Goal: Task Accomplishment & Management: Use online tool/utility

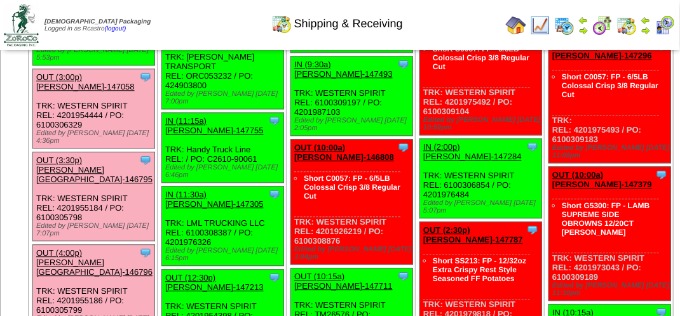
scroll to position [1144, 0]
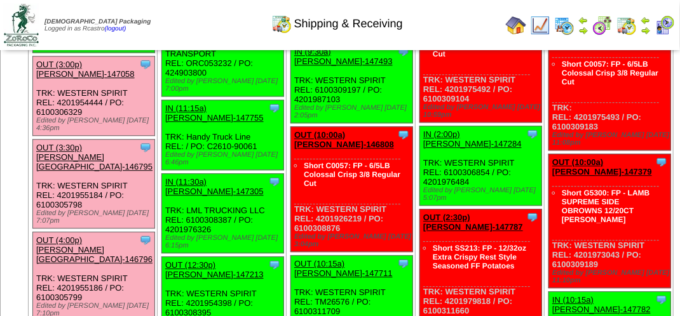
click at [113, 79] on link "OUT (3:00p) [PERSON_NAME]-147058" at bounding box center [85, 69] width 98 height 19
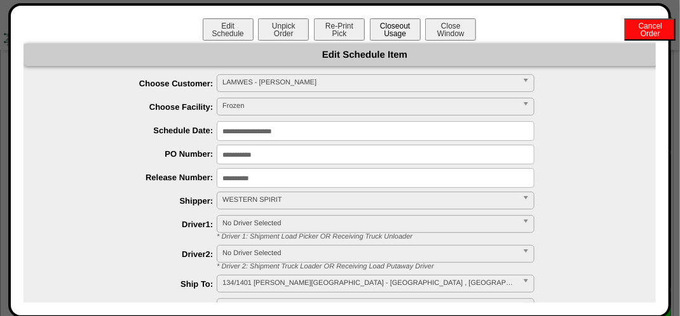
click at [402, 24] on button "Closeout Usage" at bounding box center [395, 29] width 51 height 22
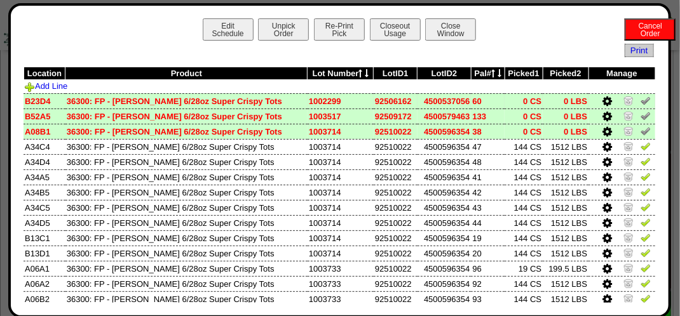
click at [641, 100] on img at bounding box center [646, 100] width 10 height 10
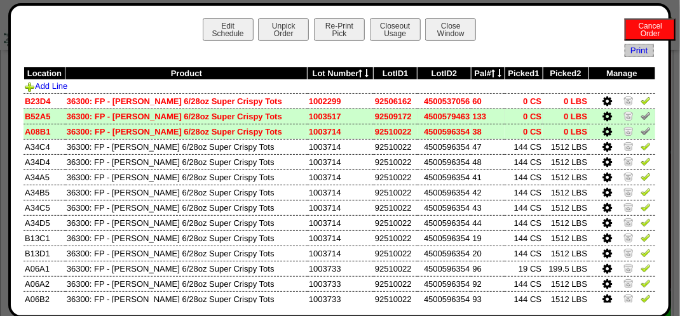
click at [641, 118] on img at bounding box center [646, 116] width 10 height 10
click at [641, 133] on img at bounding box center [646, 131] width 10 height 10
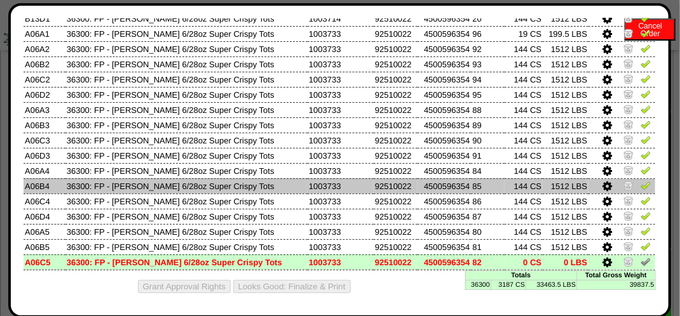
scroll to position [1207, 0]
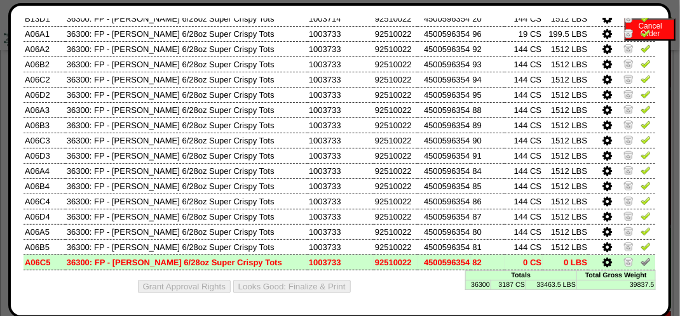
click at [641, 261] on td at bounding box center [621, 262] width 67 height 15
click at [641, 261] on img at bounding box center [646, 262] width 10 height 10
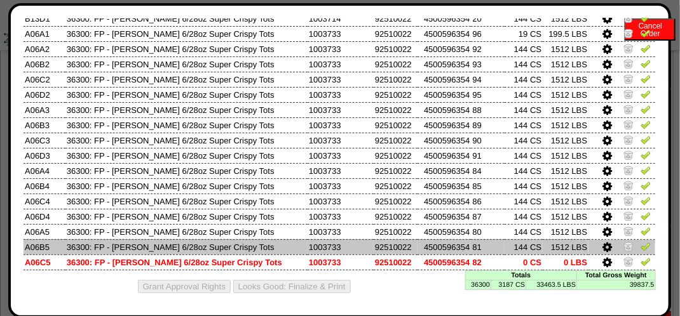
click at [641, 250] on link at bounding box center [646, 249] width 10 height 10
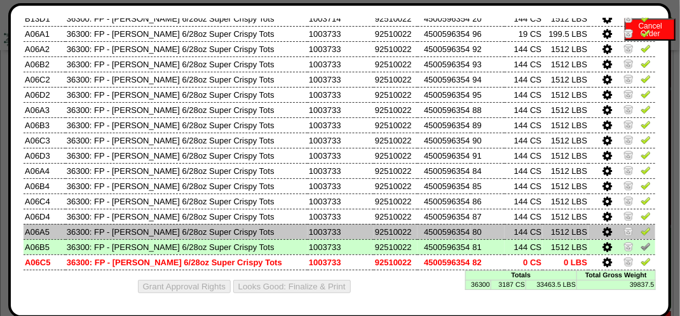
click at [641, 233] on img at bounding box center [646, 231] width 10 height 10
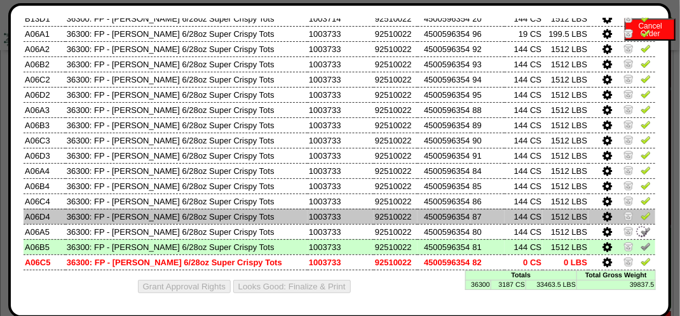
click at [641, 217] on img at bounding box center [646, 216] width 10 height 10
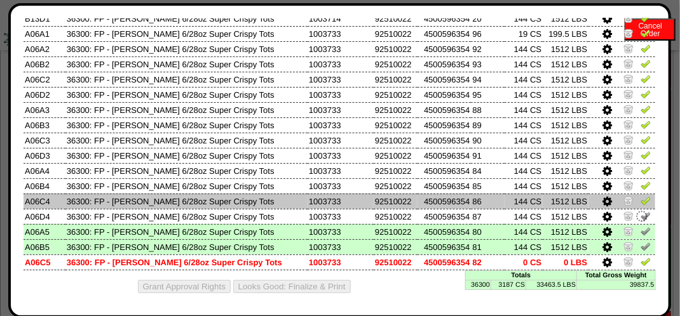
click at [641, 205] on link at bounding box center [646, 203] width 10 height 10
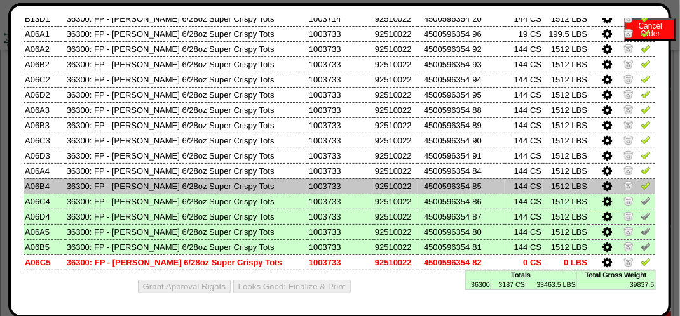
click at [641, 184] on img at bounding box center [646, 185] width 10 height 10
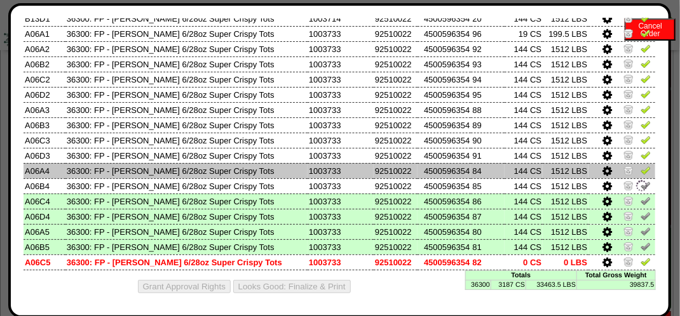
click at [641, 169] on img at bounding box center [646, 170] width 10 height 10
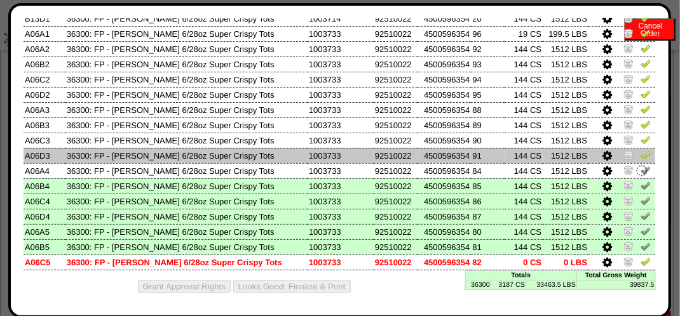
click at [641, 156] on img at bounding box center [646, 155] width 10 height 10
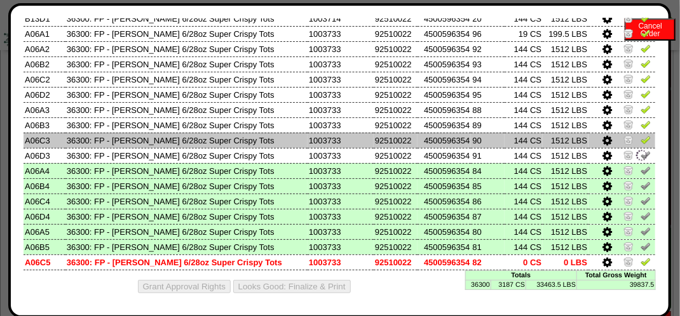
click at [641, 139] on img at bounding box center [646, 140] width 10 height 10
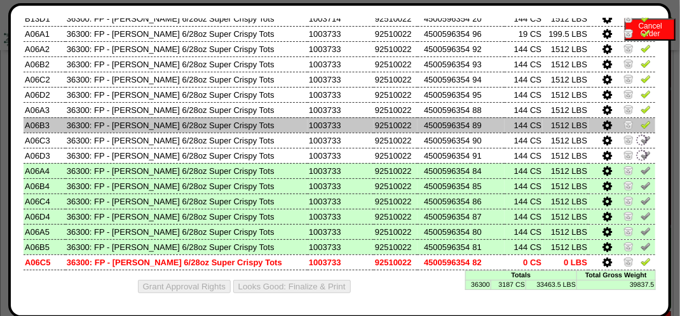
click at [641, 122] on img at bounding box center [646, 124] width 10 height 10
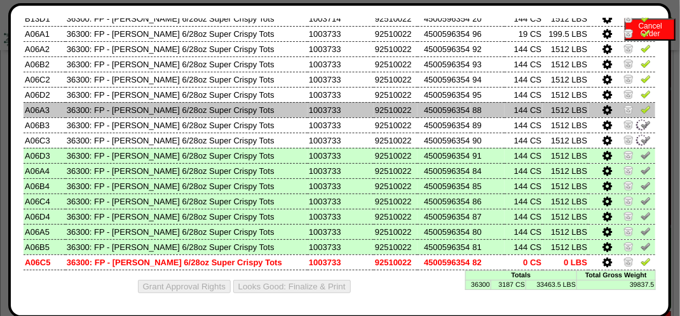
click at [641, 109] on img at bounding box center [646, 109] width 10 height 10
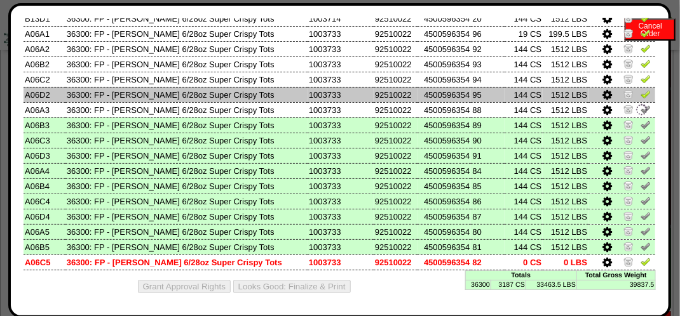
click at [641, 93] on img at bounding box center [646, 94] width 10 height 10
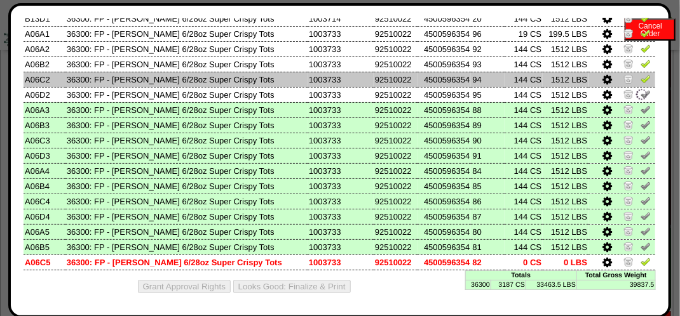
click at [641, 81] on img at bounding box center [646, 79] width 10 height 10
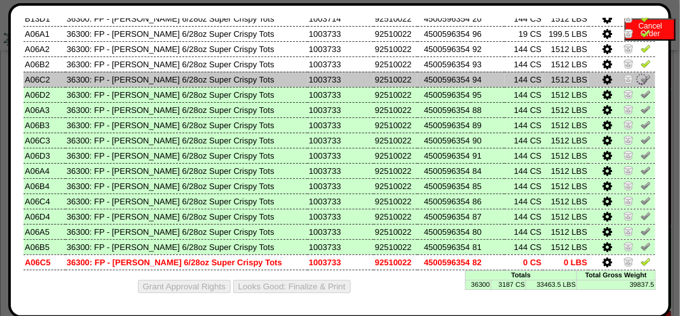
scroll to position [173, 0]
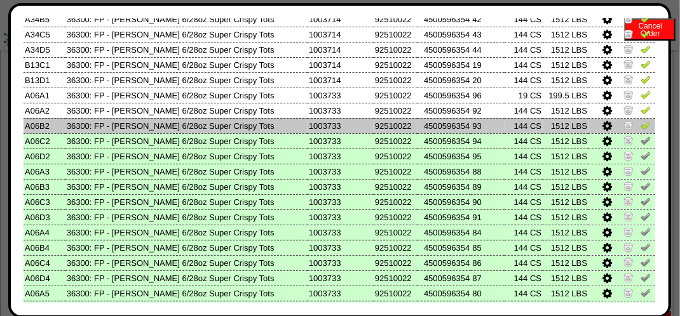
click at [641, 125] on img at bounding box center [646, 125] width 10 height 10
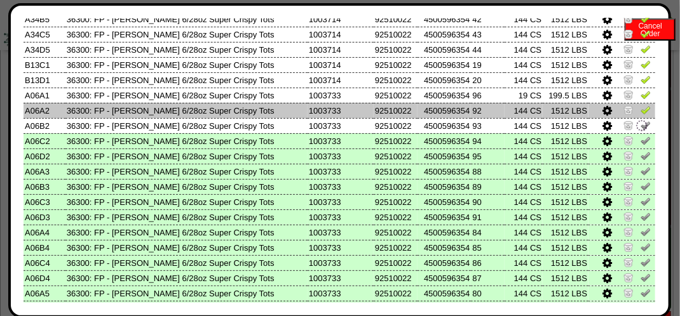
click at [641, 114] on img at bounding box center [646, 110] width 10 height 10
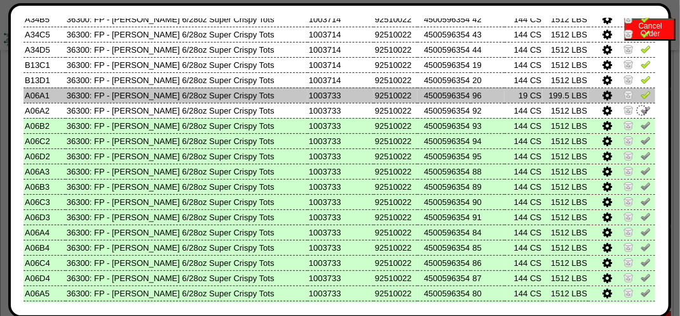
click at [641, 100] on link at bounding box center [646, 97] width 10 height 10
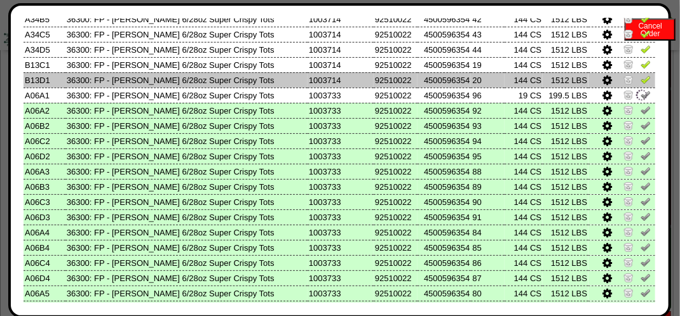
click at [641, 81] on img at bounding box center [646, 79] width 10 height 10
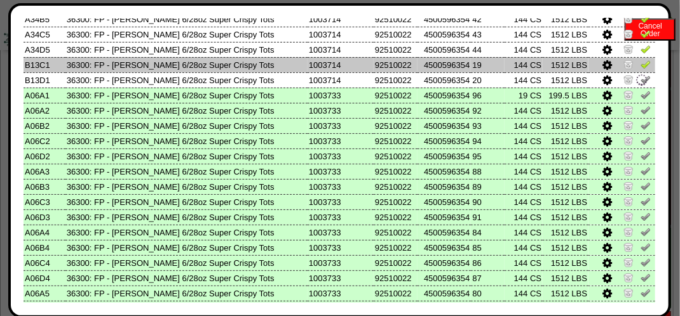
click at [641, 65] on img at bounding box center [646, 64] width 10 height 10
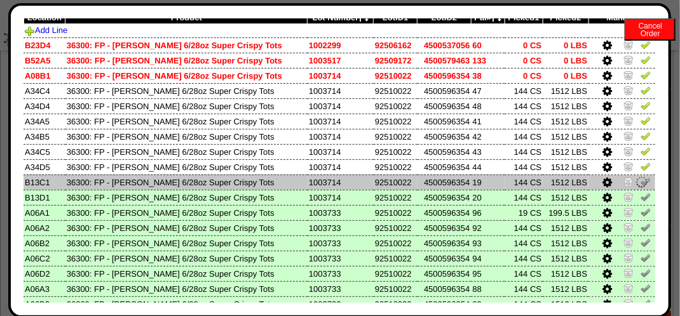
scroll to position [46, 0]
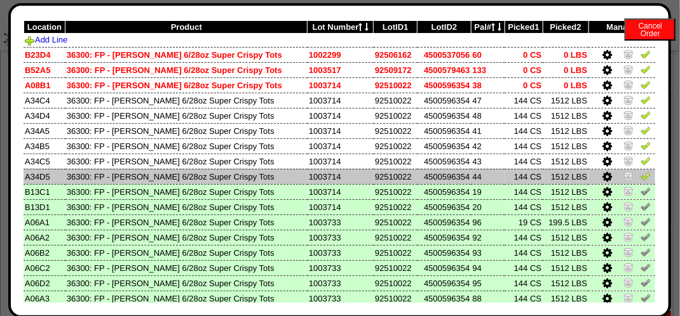
click at [641, 172] on img at bounding box center [646, 176] width 10 height 10
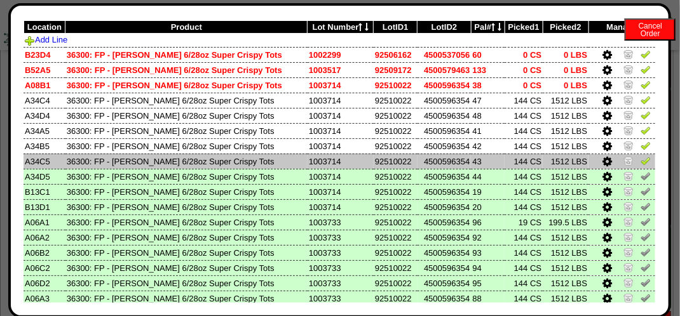
click at [641, 161] on img at bounding box center [646, 161] width 10 height 10
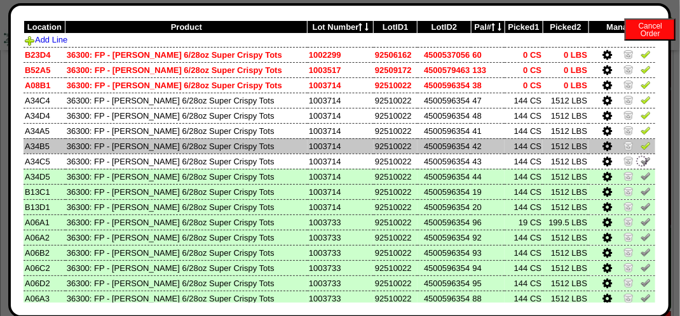
click at [641, 144] on img at bounding box center [646, 145] width 10 height 10
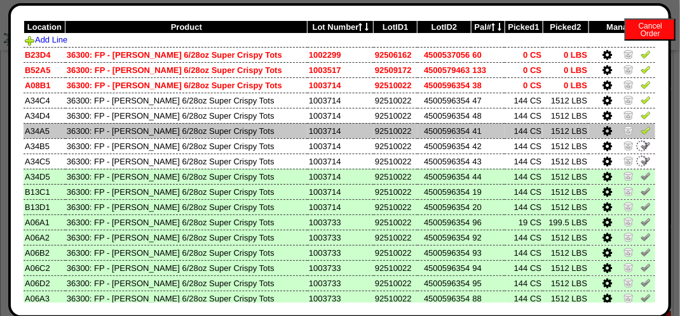
click at [641, 136] on link at bounding box center [646, 133] width 10 height 10
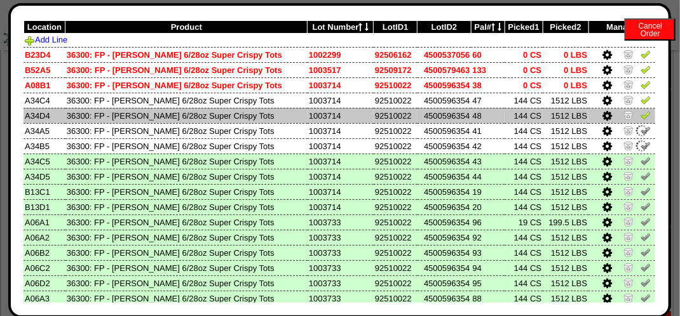
click at [641, 117] on img at bounding box center [646, 115] width 10 height 10
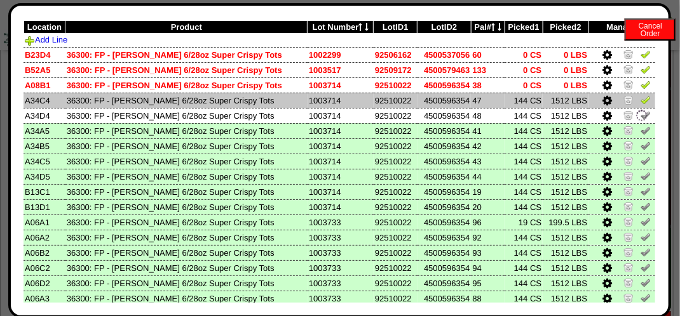
click at [641, 102] on img at bounding box center [646, 100] width 10 height 10
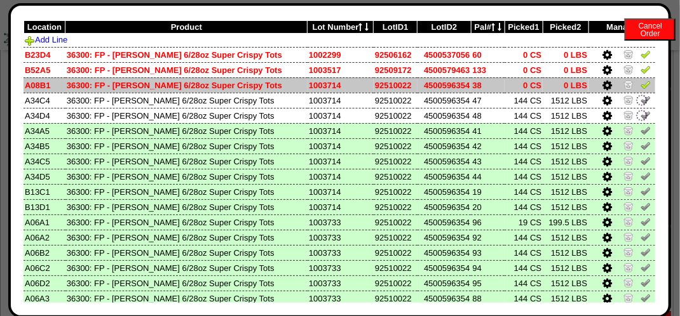
click at [641, 90] on link at bounding box center [646, 87] width 10 height 10
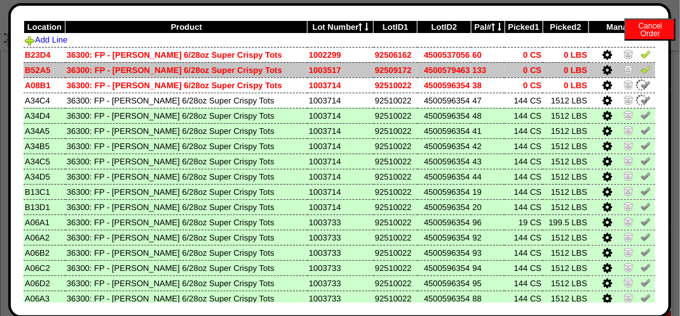
click at [635, 76] on td at bounding box center [621, 69] width 67 height 15
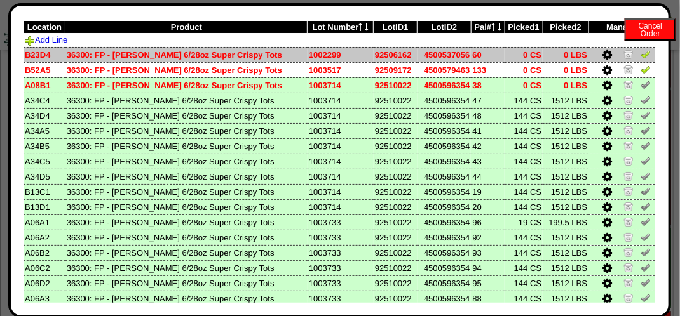
click at [641, 60] on link at bounding box center [646, 56] width 10 height 10
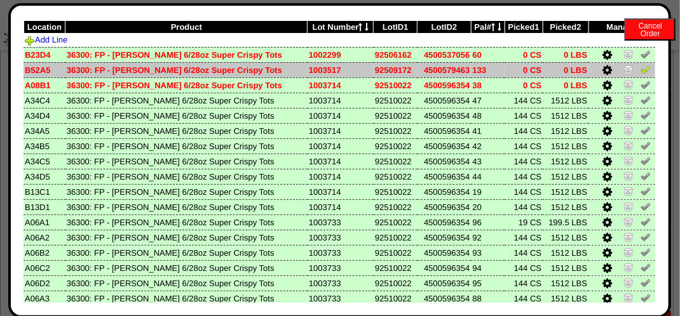
click at [641, 74] on img at bounding box center [646, 69] width 10 height 10
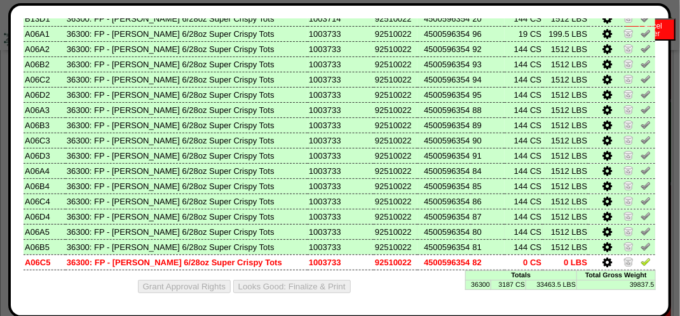
scroll to position [1334, 0]
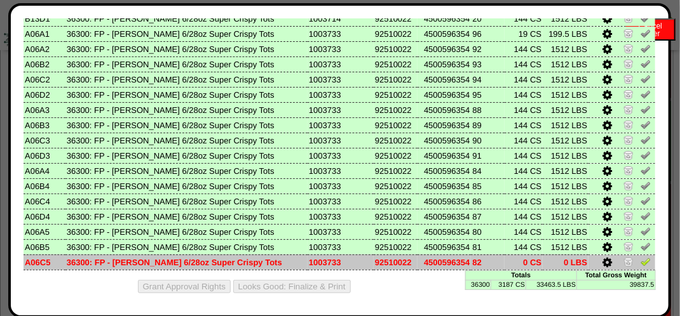
click at [641, 261] on img at bounding box center [646, 262] width 10 height 10
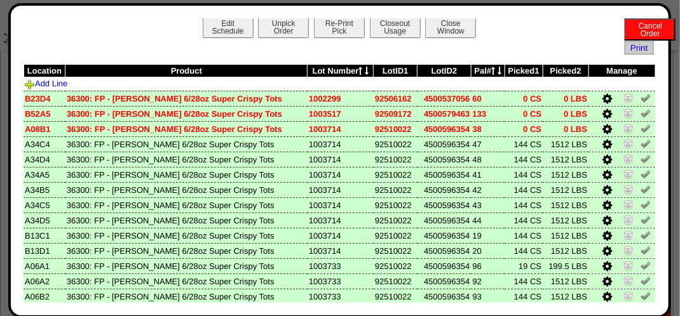
scroll to position [0, 0]
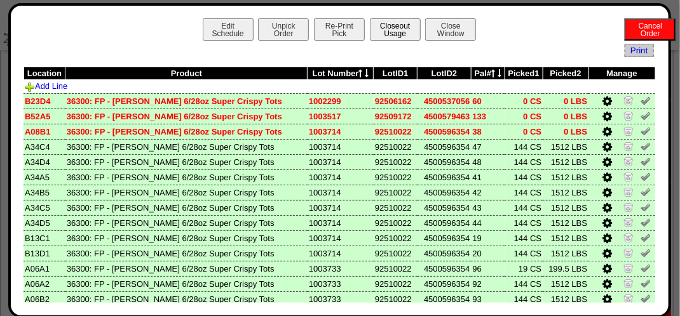
click at [402, 23] on button "Closeout Usage" at bounding box center [395, 29] width 51 height 22
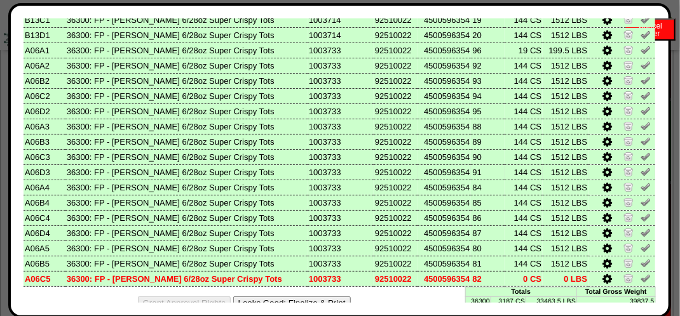
scroll to position [237, 0]
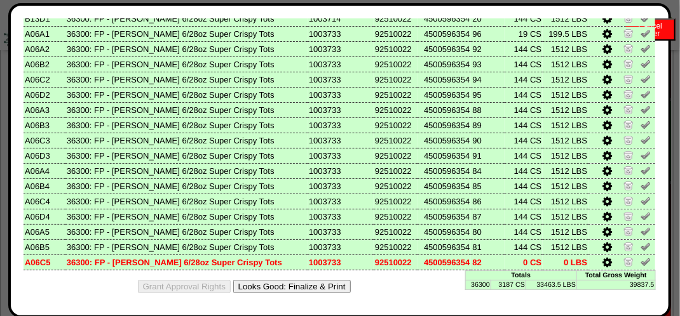
click at [292, 288] on button "Looks Good: Finalize & Print" at bounding box center [292, 286] width 118 height 13
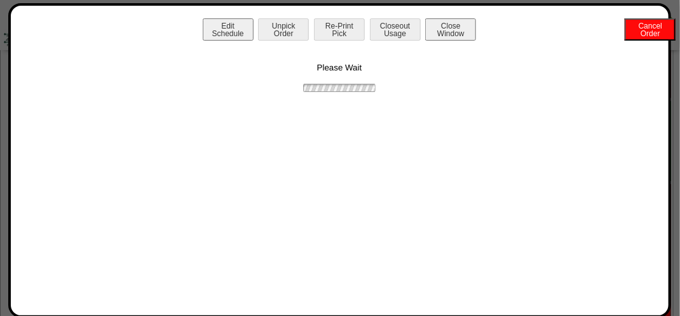
scroll to position [0, 0]
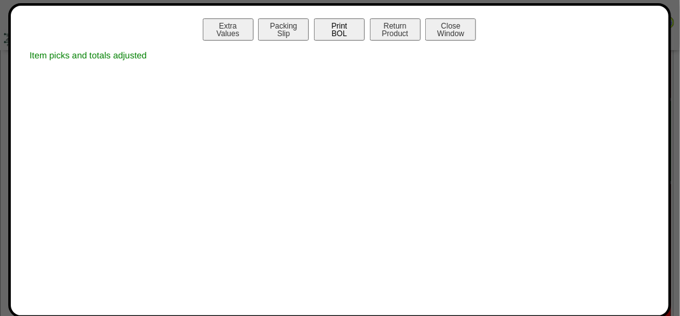
click at [348, 27] on button "Print BOL" at bounding box center [339, 29] width 51 height 22
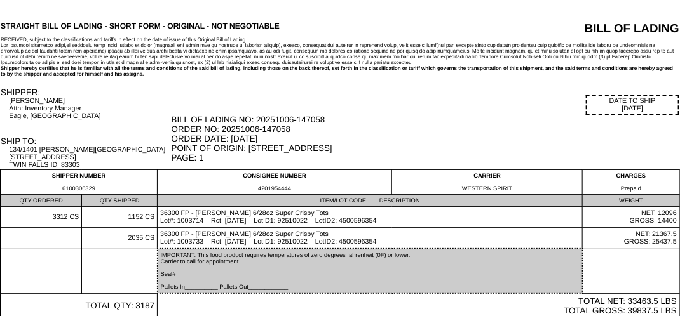
drag, startPoint x: 95, startPoint y: 128, endPoint x: 89, endPoint y: 131, distance: 7.1
